Goal: Task Accomplishment & Management: Use online tool/utility

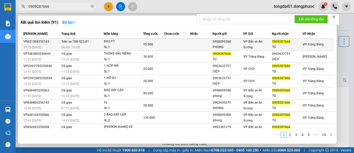
type input "0909287666"
click at [109, 43] on div "BAO PT" at bounding box center [123, 42] width 39 height 6
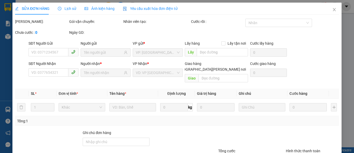
click at [72, 9] on span "Lịch sử" at bounding box center [67, 8] width 18 height 4
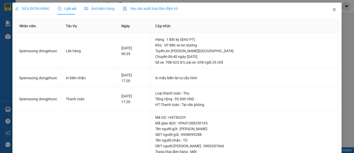
click at [332, 9] on icon "close" at bounding box center [334, 10] width 4 height 4
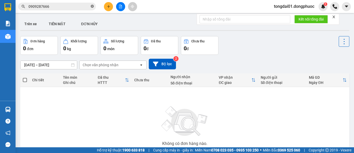
click at [92, 6] on icon "close-circle" at bounding box center [92, 6] width 3 height 3
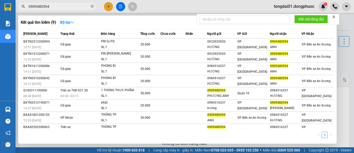
click at [74, 6] on input "0909480594" at bounding box center [59, 7] width 61 height 6
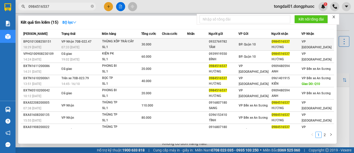
type input "0984516537"
click at [71, 42] on span "[PERSON_NAME] 70B-022.47" at bounding box center [76, 42] width 30 height 4
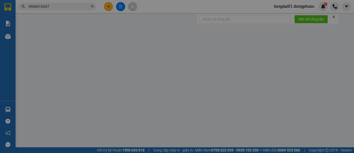
type input "0932769782"
type input "TÂM"
type input "0984516537"
type input "HƯƠNG"
type input "30.000"
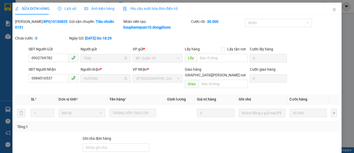
click at [65, 7] on span "Lịch sử" at bounding box center [67, 8] width 18 height 4
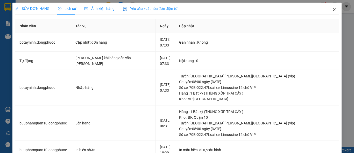
click at [332, 10] on icon "close" at bounding box center [334, 10] width 4 height 4
